Goal: Transaction & Acquisition: Download file/media

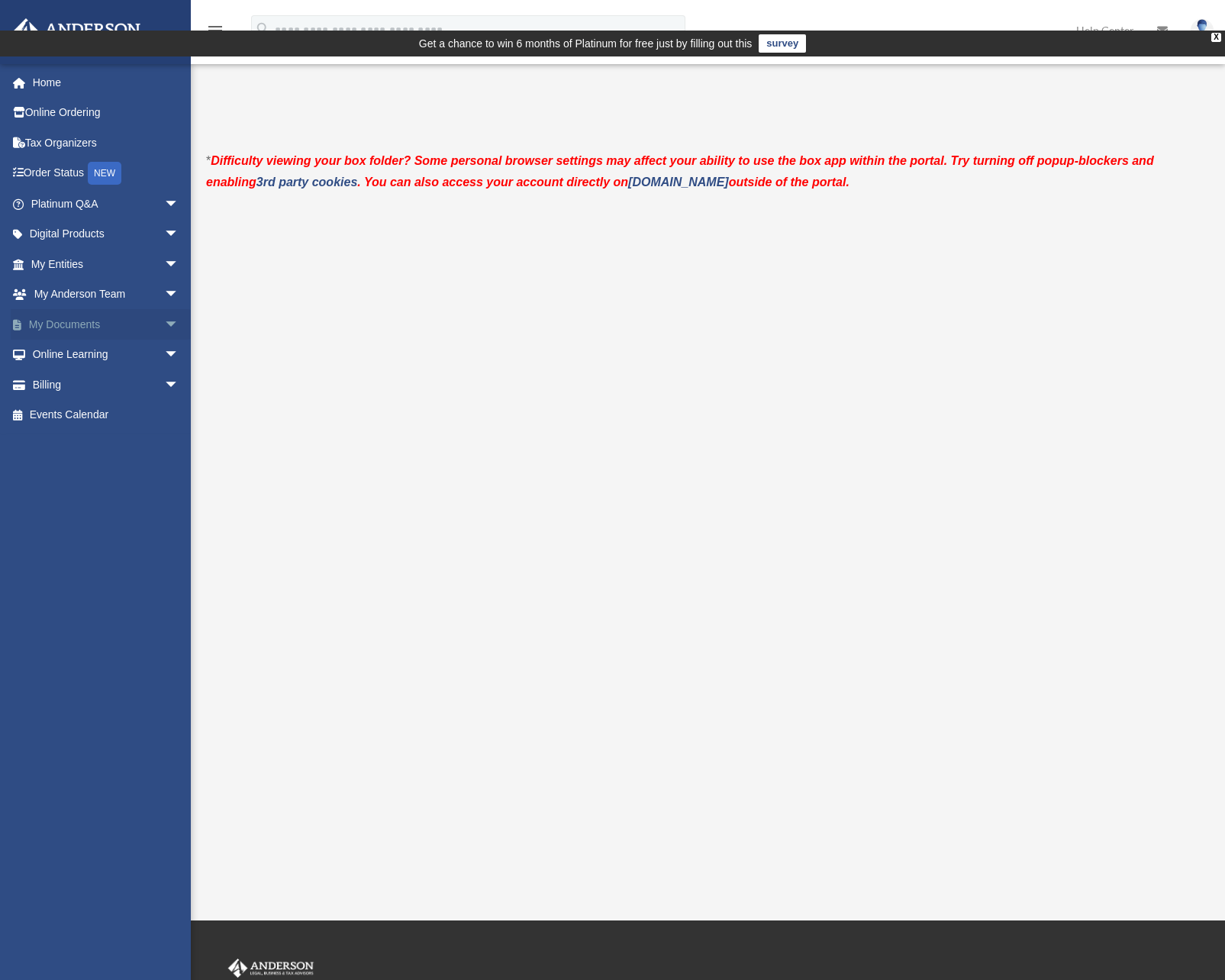
click at [164, 324] on span "arrow_drop_down" at bounding box center [179, 325] width 31 height 32
click at [70, 353] on link "Box" at bounding box center [112, 354] width 181 height 31
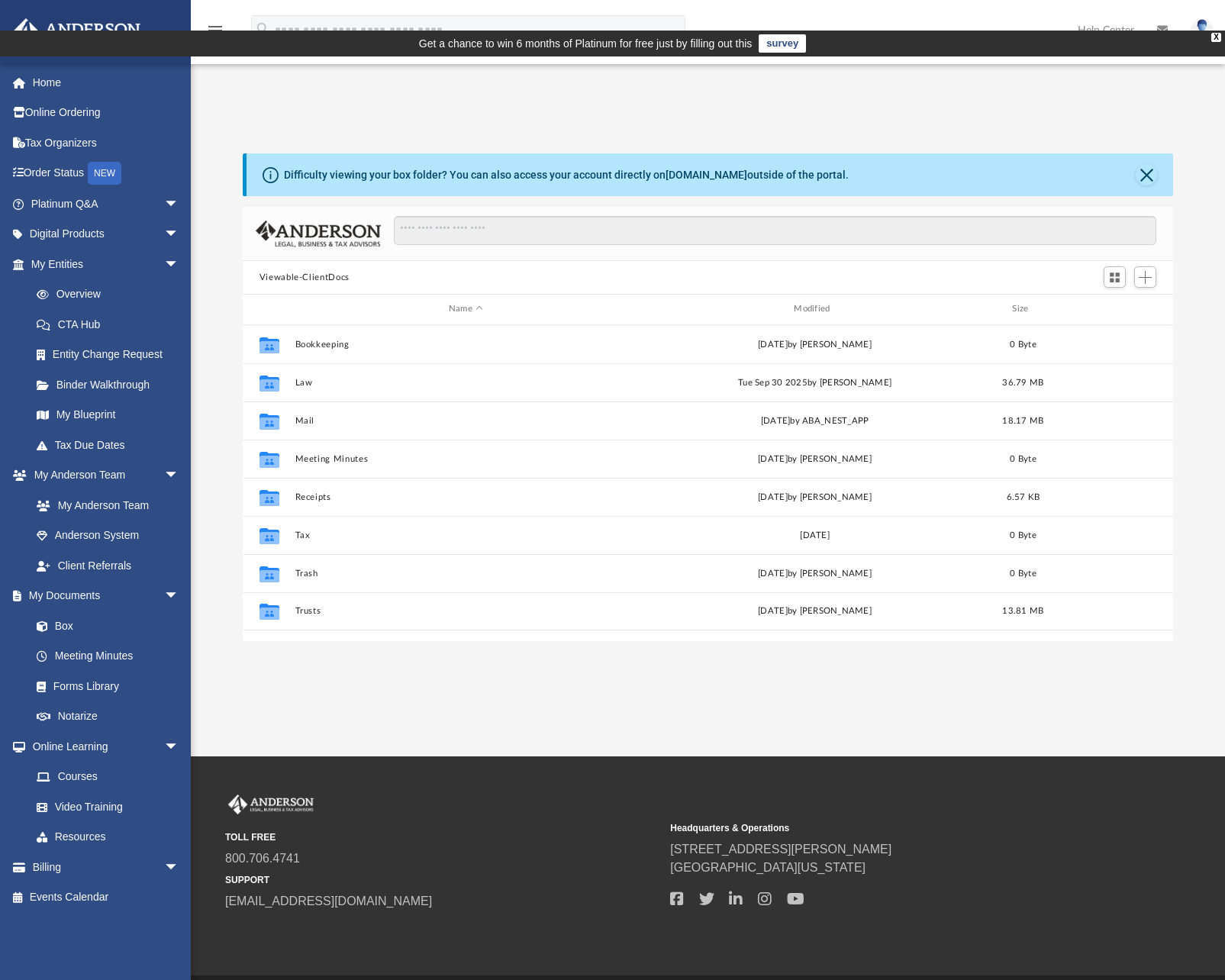
scroll to position [336, 920]
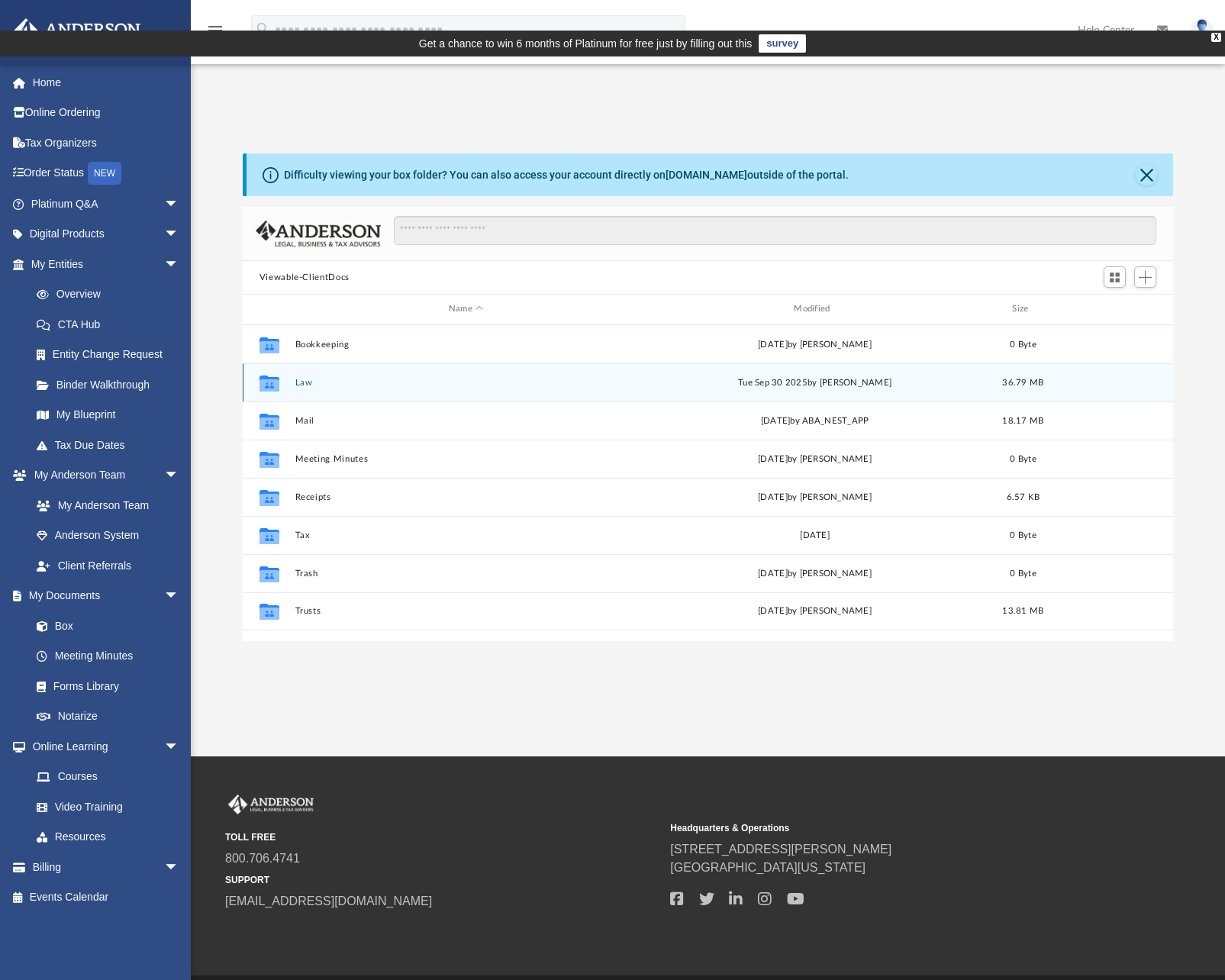
click at [280, 370] on icon "Collaborated Folder" at bounding box center [269, 382] width 24 height 24
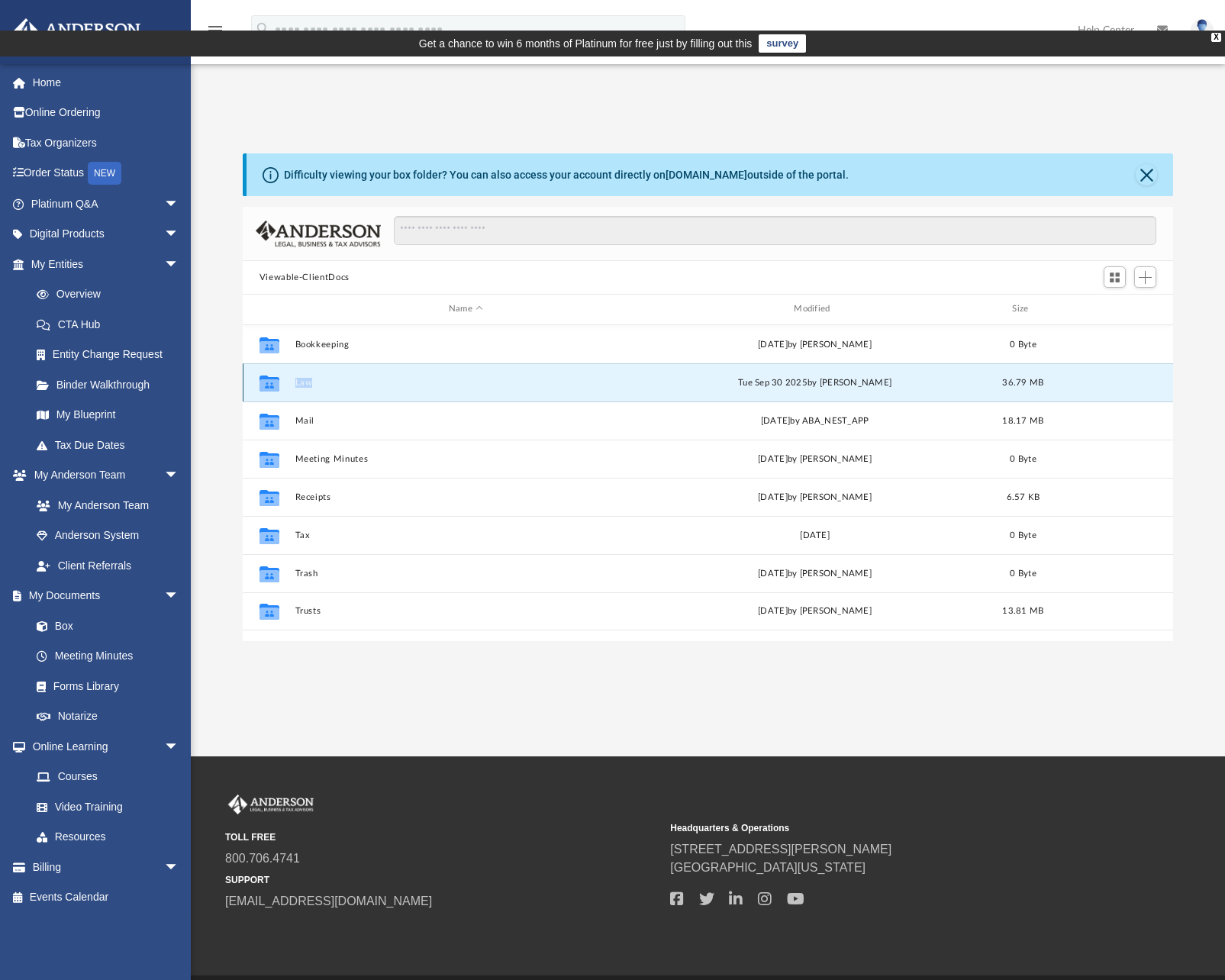
click at [280, 370] on icon "Collaborated Folder" at bounding box center [269, 382] width 24 height 24
click at [277, 379] on icon "grid" at bounding box center [270, 384] width 20 height 12
click at [311, 378] on button "Law" at bounding box center [465, 383] width 342 height 10
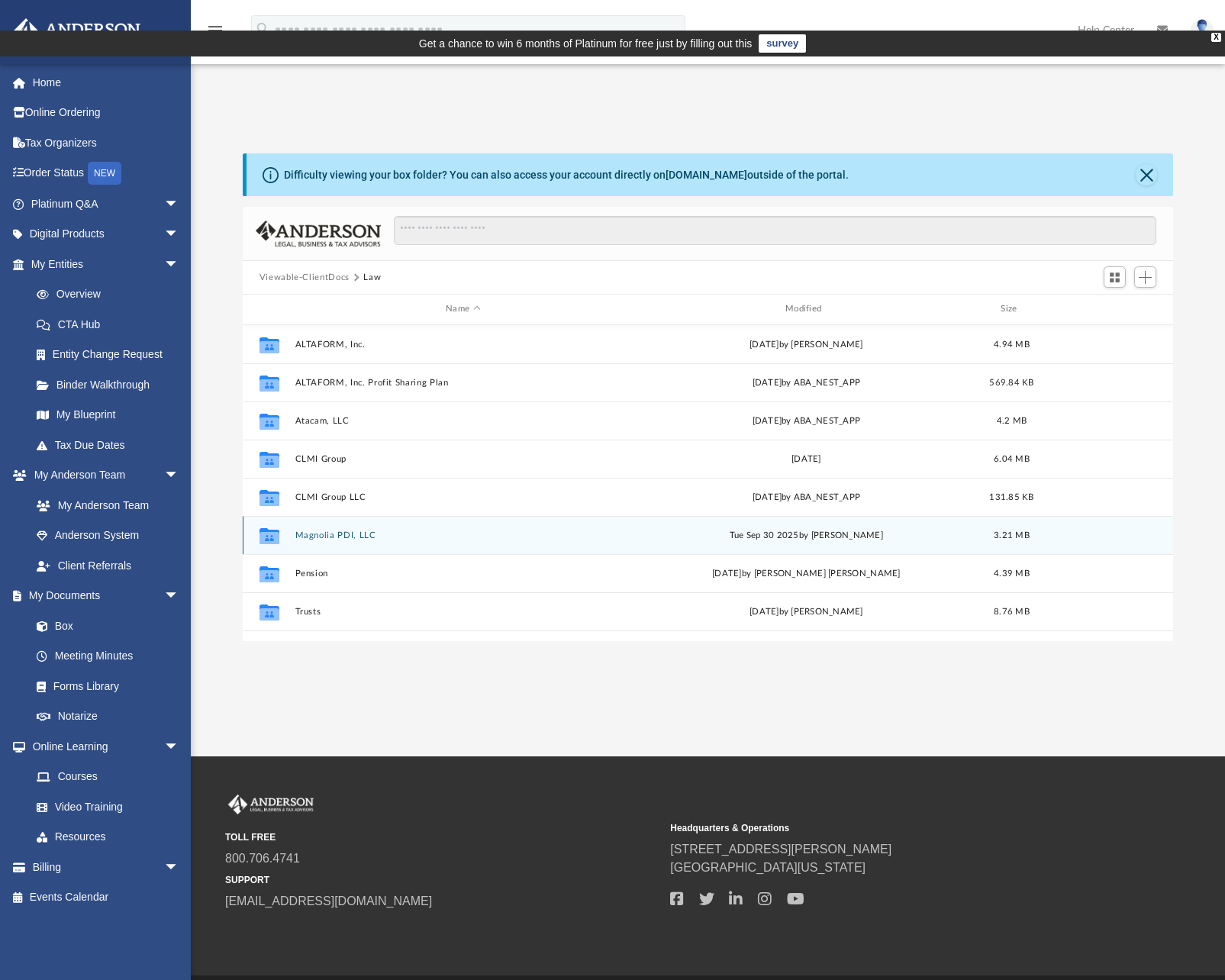
click at [338, 516] on div "Collaborated Folder Magnolia PDI, LLC [DATE] by [PERSON_NAME] 3.21 MB" at bounding box center [708, 535] width 931 height 38
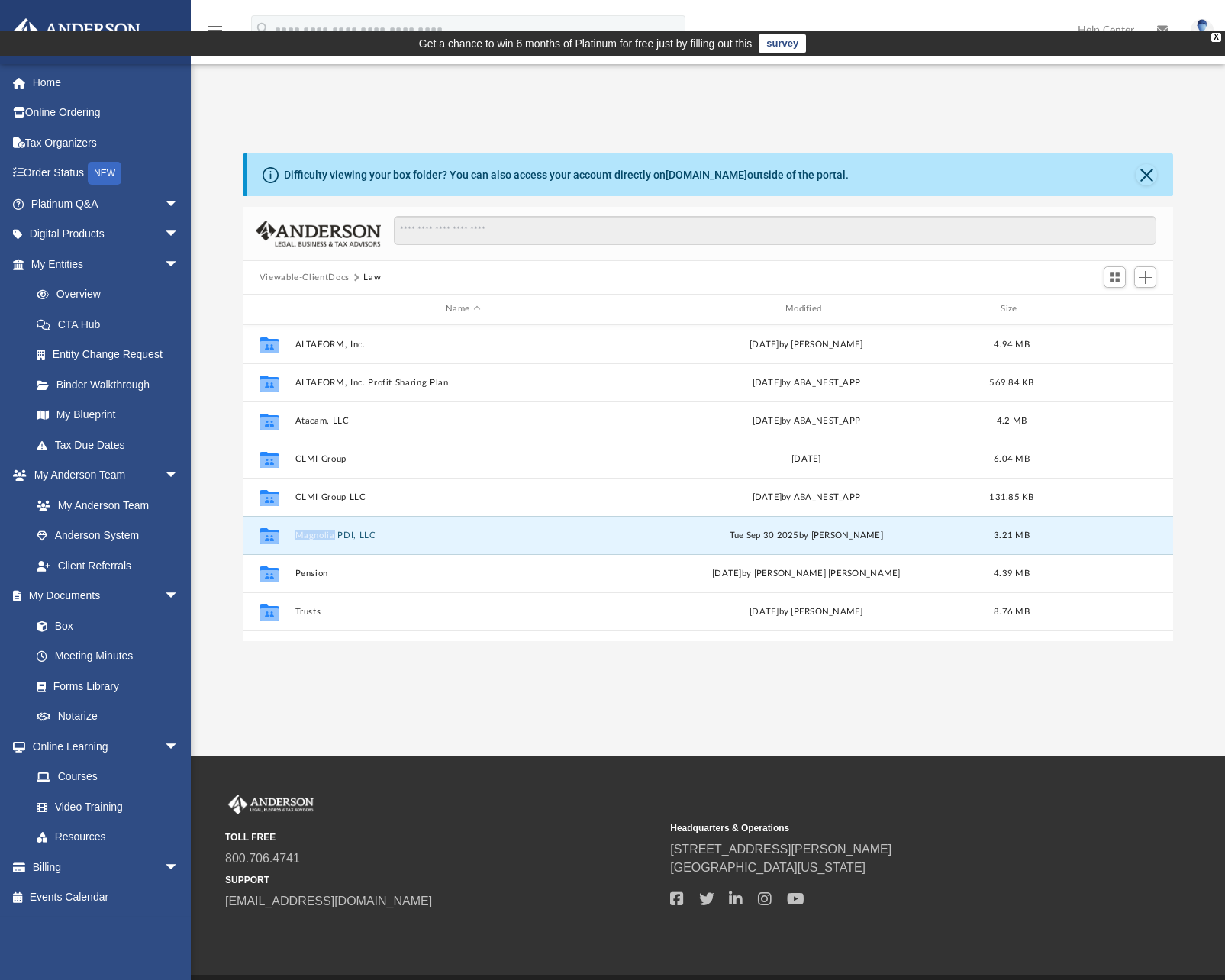
click at [338, 516] on div "Collaborated Folder Magnolia PDI, LLC [DATE] by [PERSON_NAME] 3.21 MB" at bounding box center [708, 535] width 931 height 38
click at [375, 531] on button "Magnolia PDI, LLC" at bounding box center [463, 536] width 337 height 10
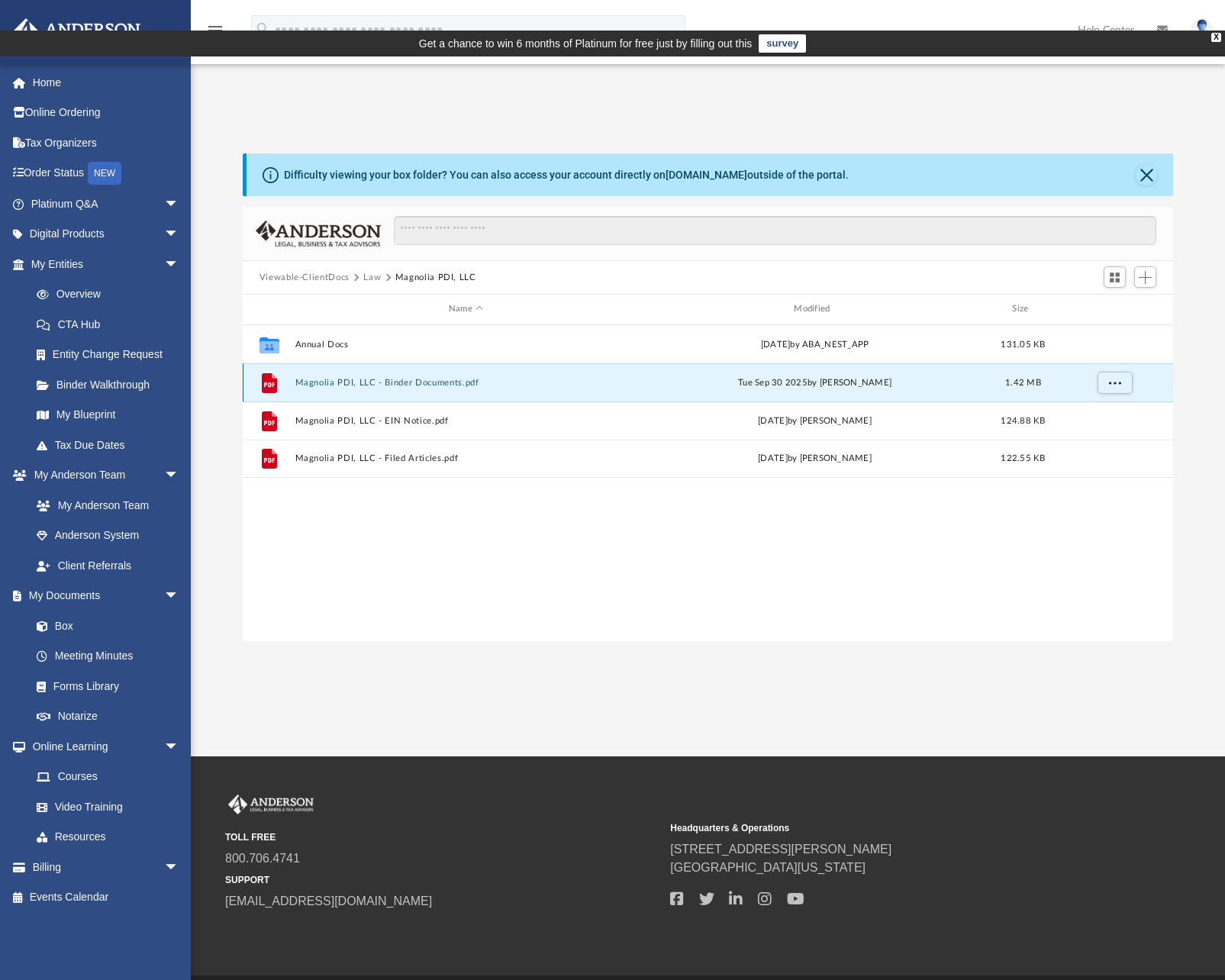
click at [434, 378] on button "Magnolia PDI, LLC - Binder Documents.pdf" at bounding box center [465, 383] width 342 height 10
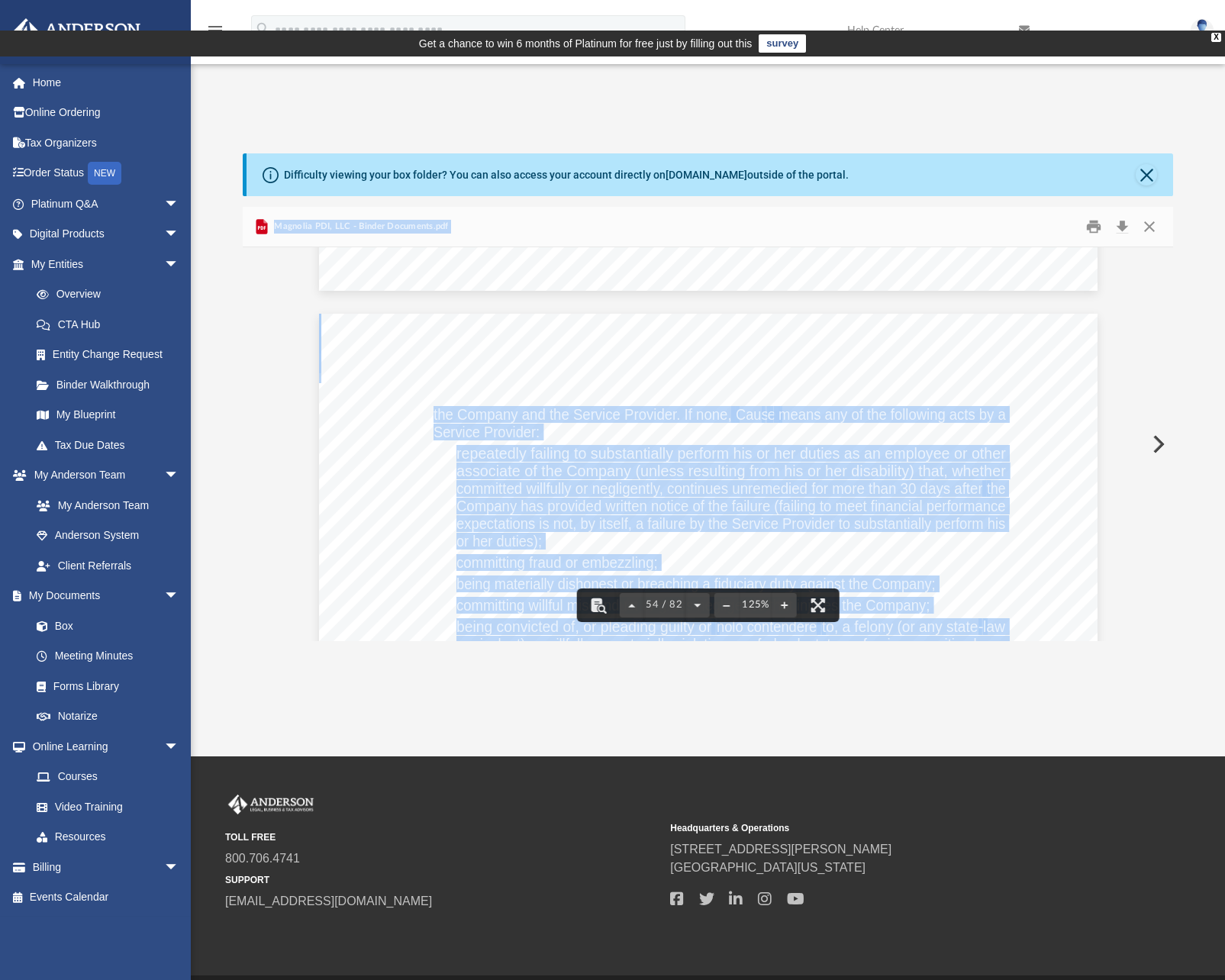
scroll to position [54550, 0]
click at [1123, 215] on button "Download" at bounding box center [1122, 227] width 27 height 23
